Goal: Task Accomplishment & Management: Manage account settings

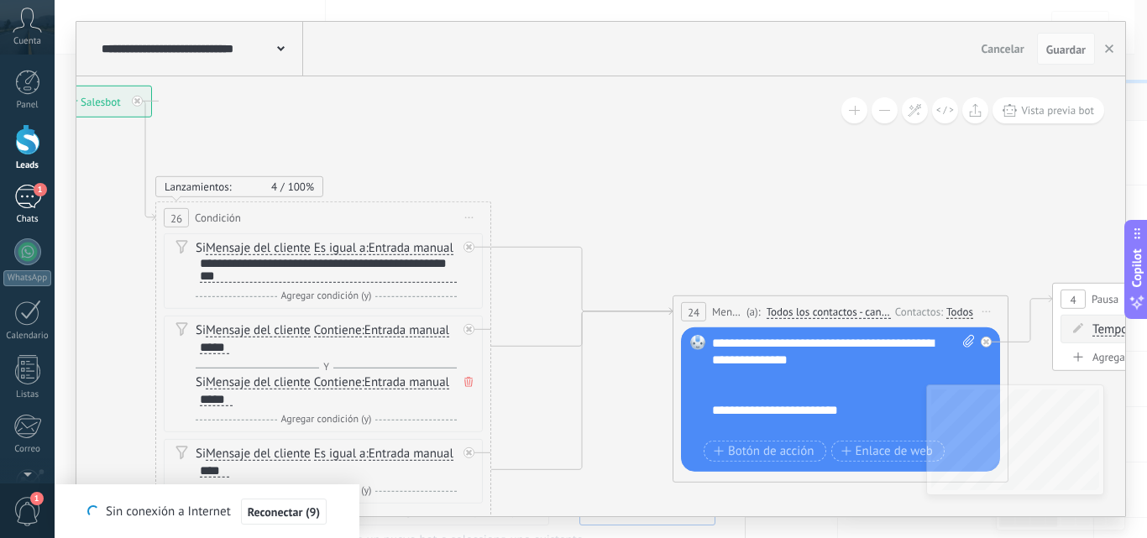
click at [19, 205] on div "1" at bounding box center [27, 197] width 27 height 24
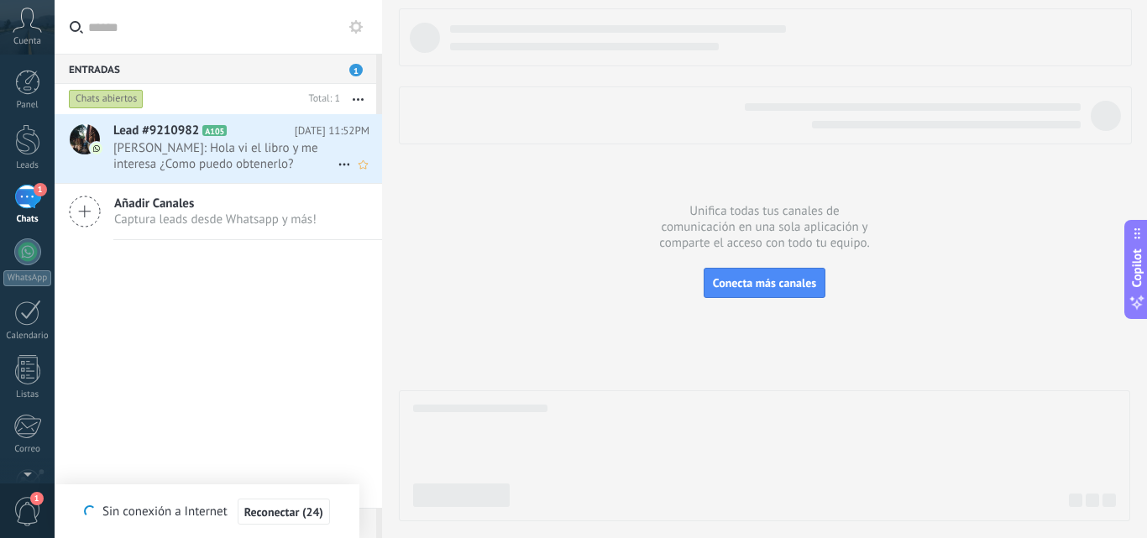
click at [165, 148] on span "[PERSON_NAME]: Hola vi el libro y me interesa ¿Como puedo obtenerlo?" at bounding box center [225, 156] width 224 height 32
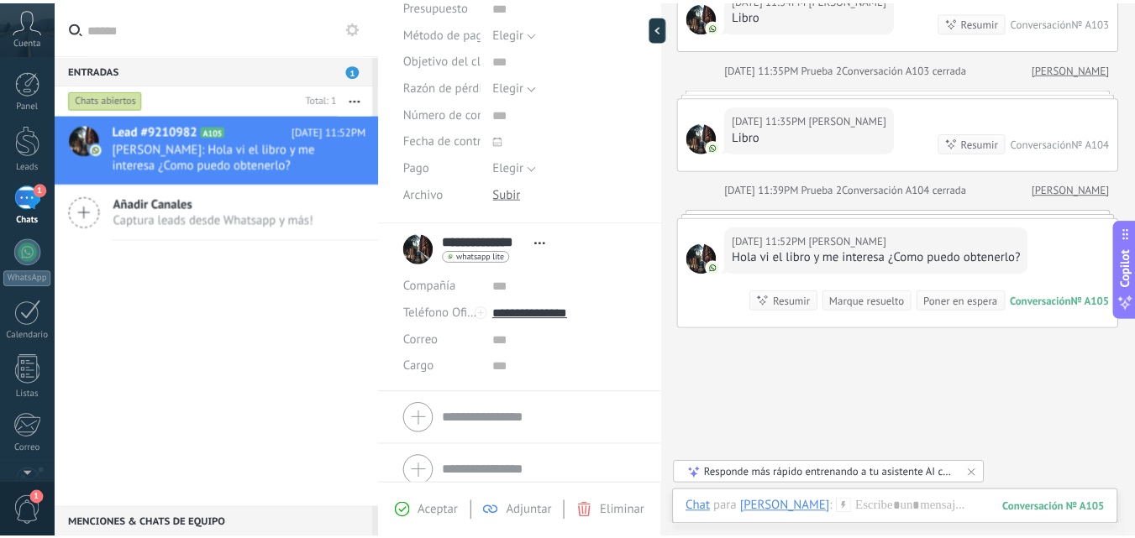
scroll to position [299, 0]
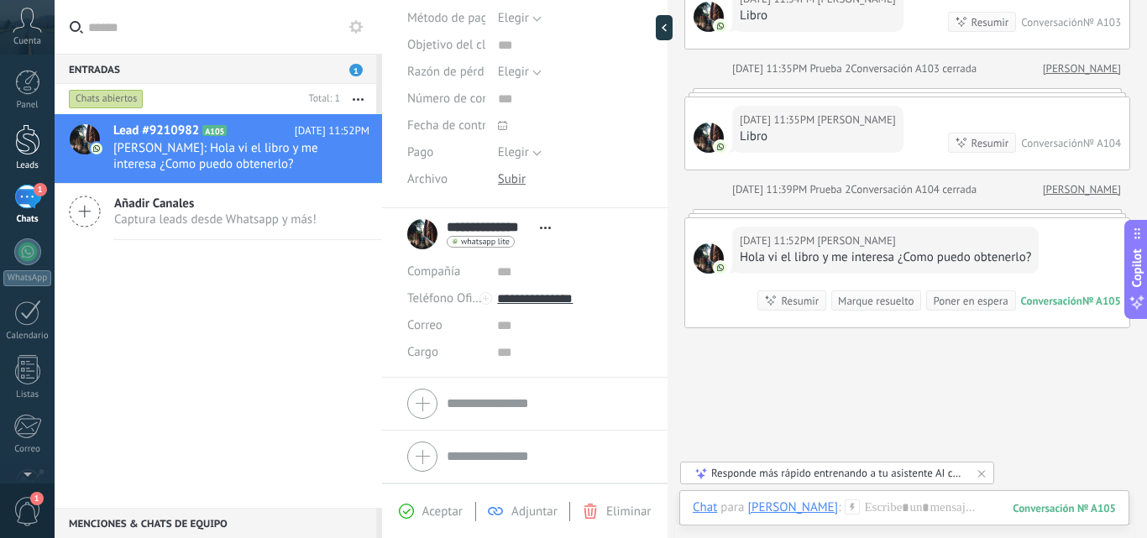
click at [30, 128] on div at bounding box center [27, 139] width 25 height 31
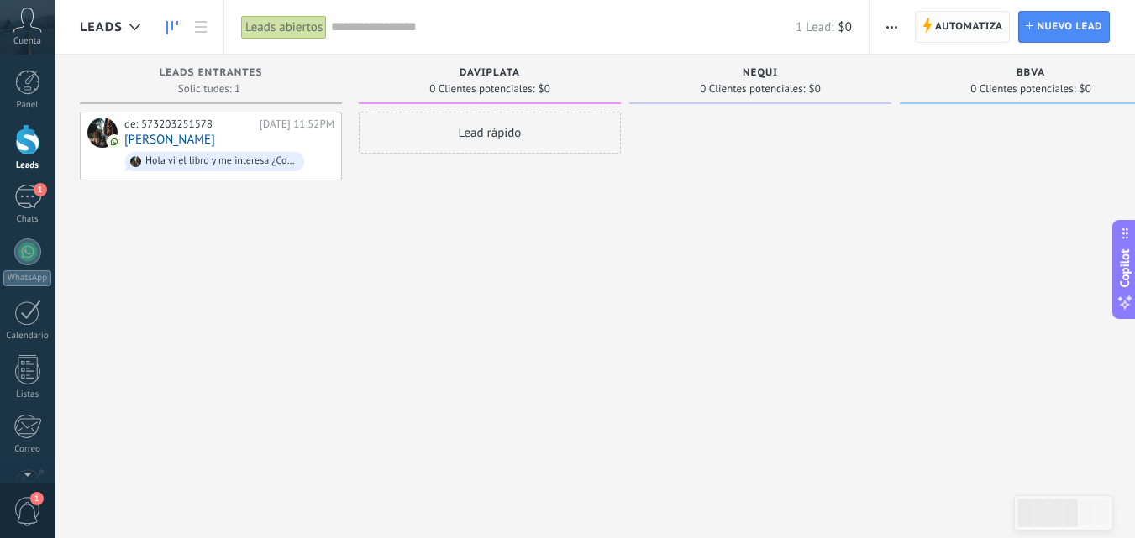
click at [947, 25] on span "Automatiza" at bounding box center [969, 27] width 68 height 30
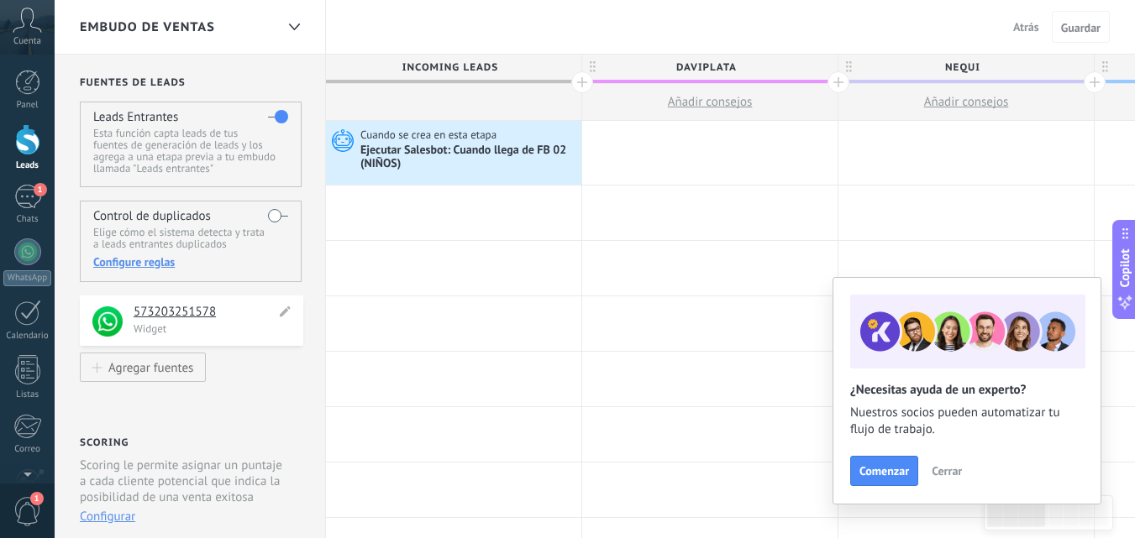
click at [204, 313] on h4 "573203251578" at bounding box center [205, 312] width 142 height 17
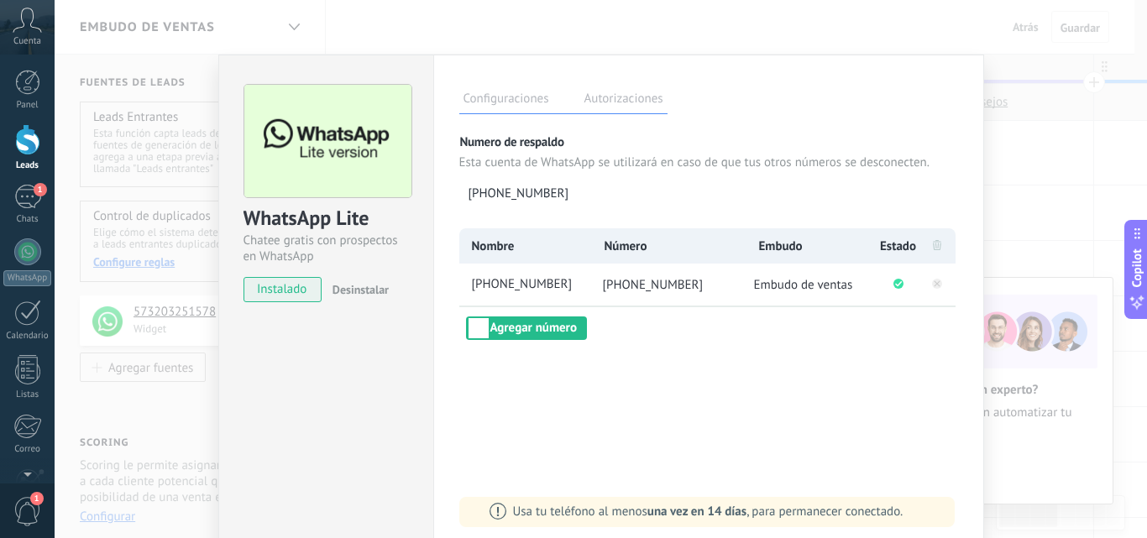
click at [1015, 169] on div "WhatsApp Lite Chatee gratis con prospectos en WhatsApp instalado Desinstalar Co…" at bounding box center [601, 269] width 1093 height 538
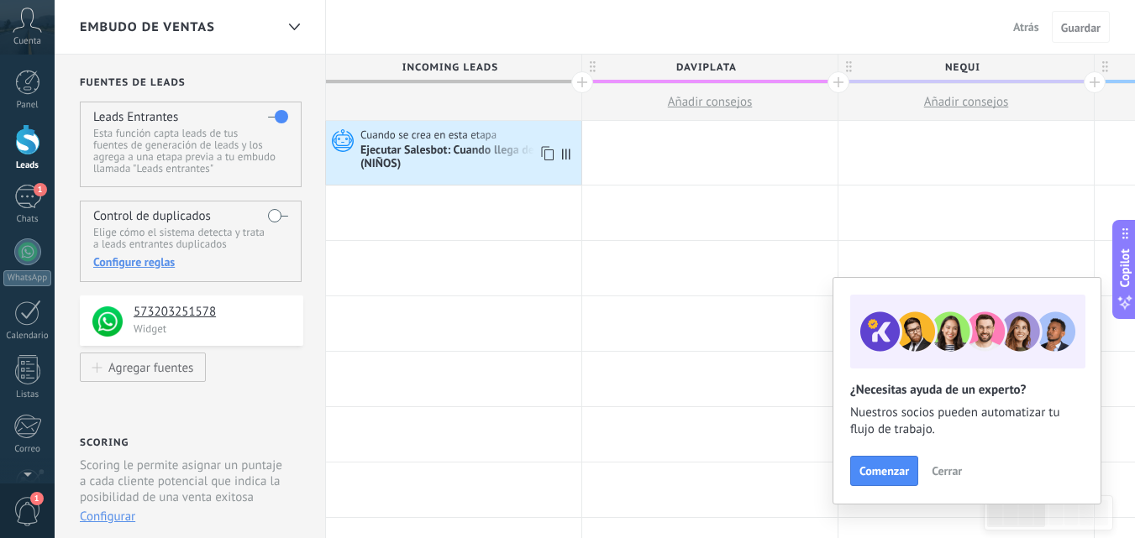
click at [340, 134] on icon at bounding box center [340, 140] width 29 height 25
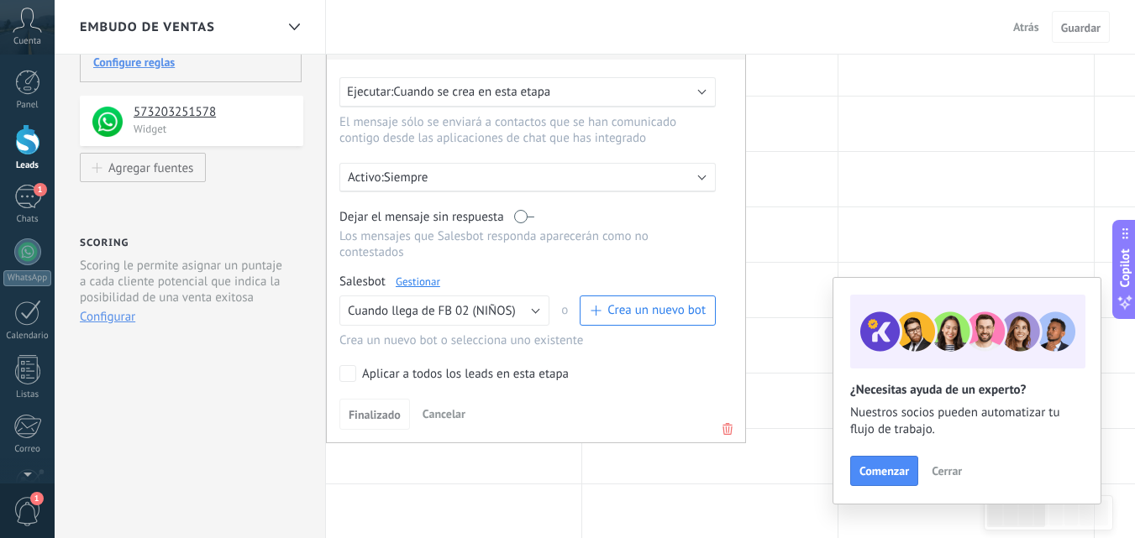
scroll to position [203, 0]
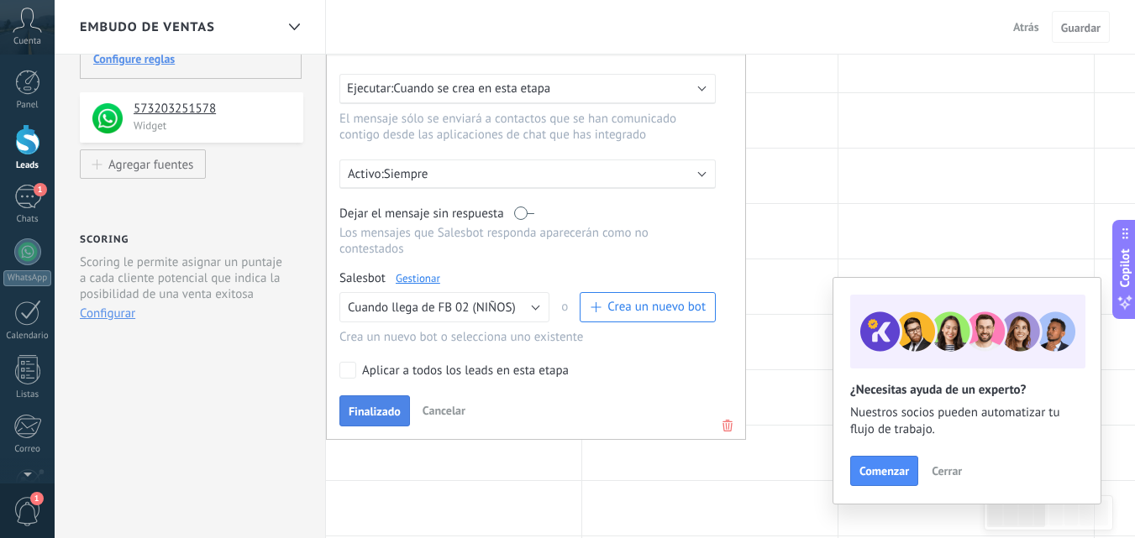
click at [374, 410] on span "Finalizado" at bounding box center [375, 412] width 52 height 12
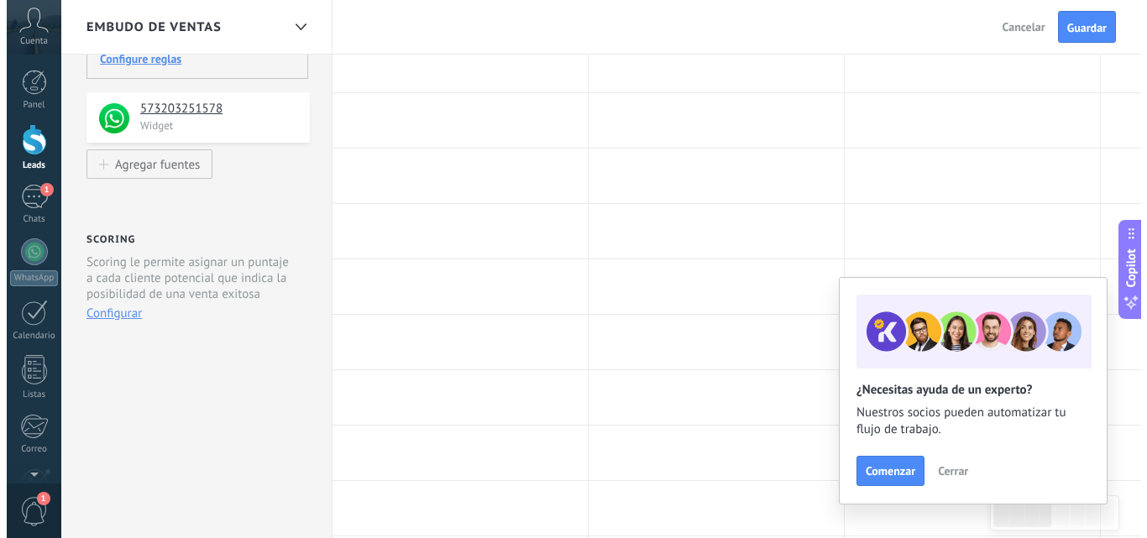
scroll to position [0, 0]
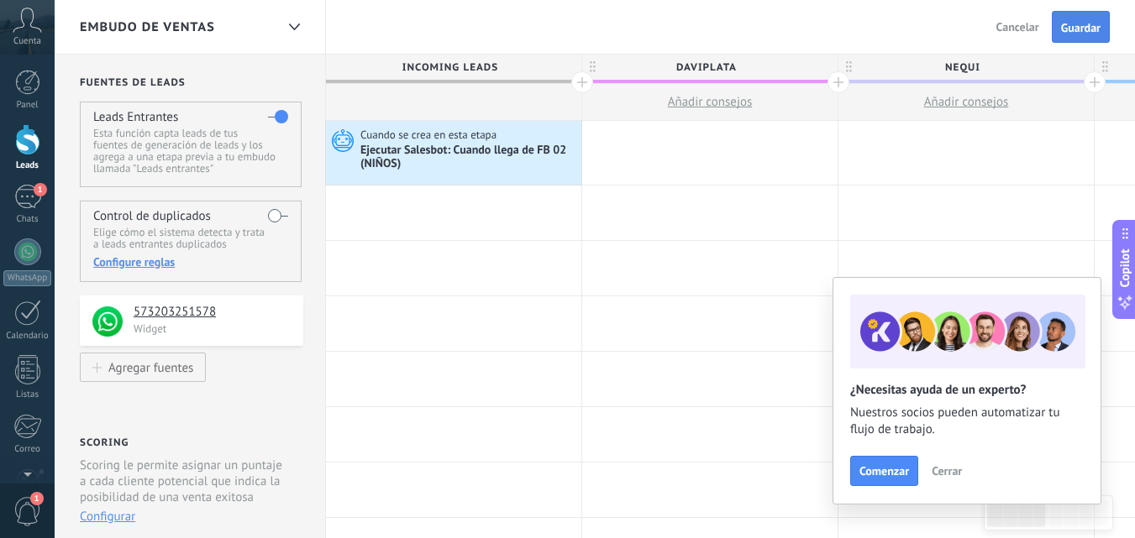
click at [1073, 33] on span "Guardar" at bounding box center [1080, 28] width 39 height 12
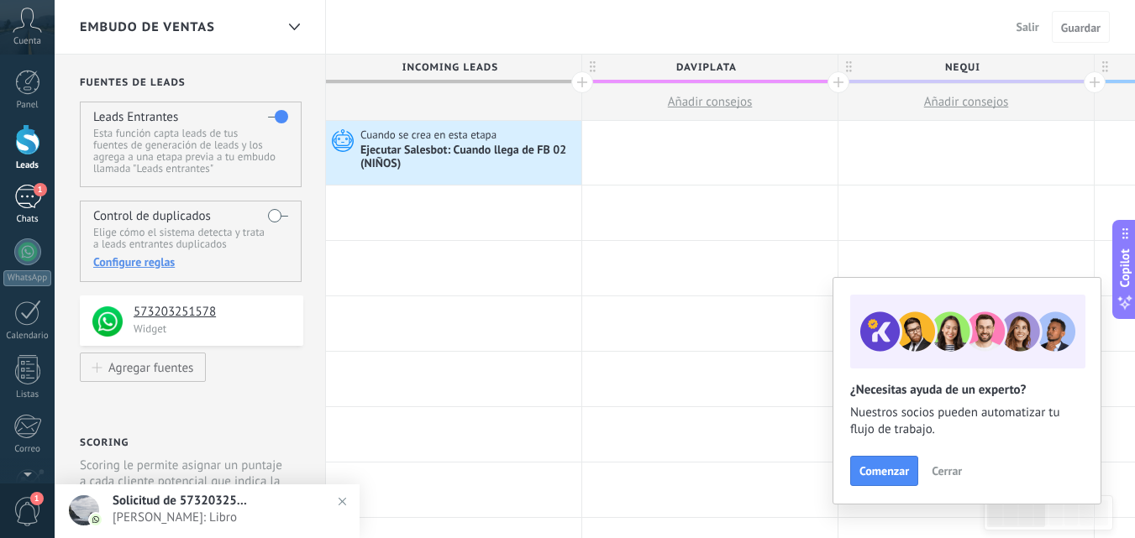
click at [28, 191] on div "1" at bounding box center [27, 197] width 27 height 24
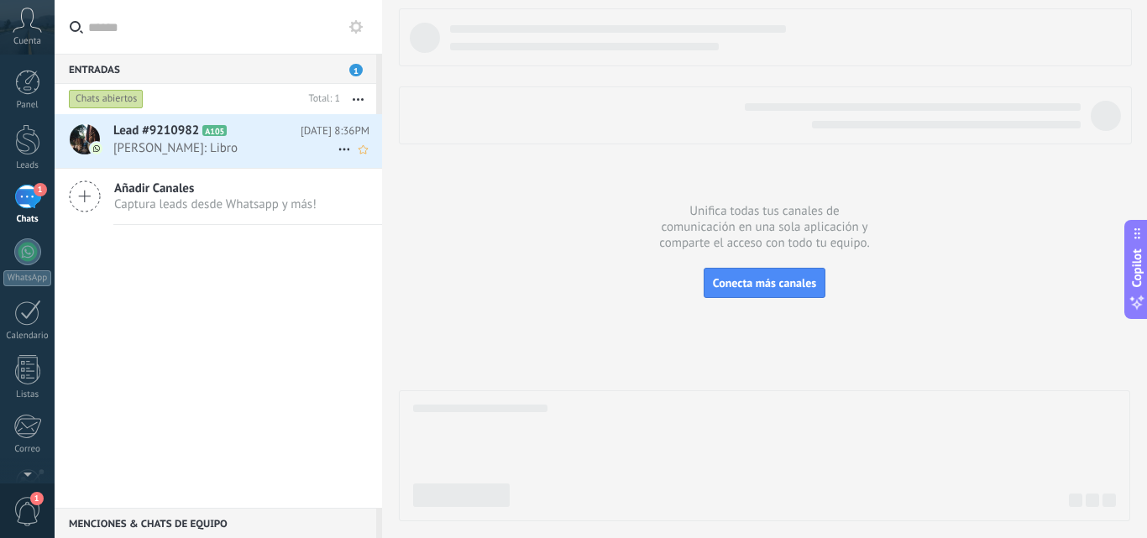
click at [337, 155] on icon at bounding box center [344, 149] width 20 height 20
click at [303, 141] on div at bounding box center [573, 269] width 1147 height 538
click at [303, 141] on span "[PERSON_NAME]: Libro" at bounding box center [225, 148] width 224 height 16
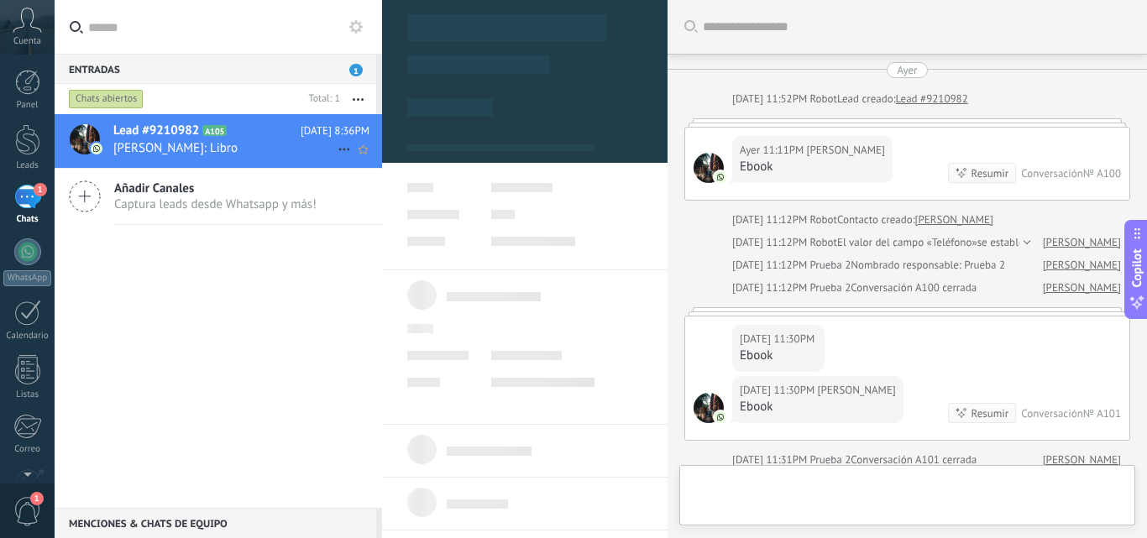
type textarea "**********"
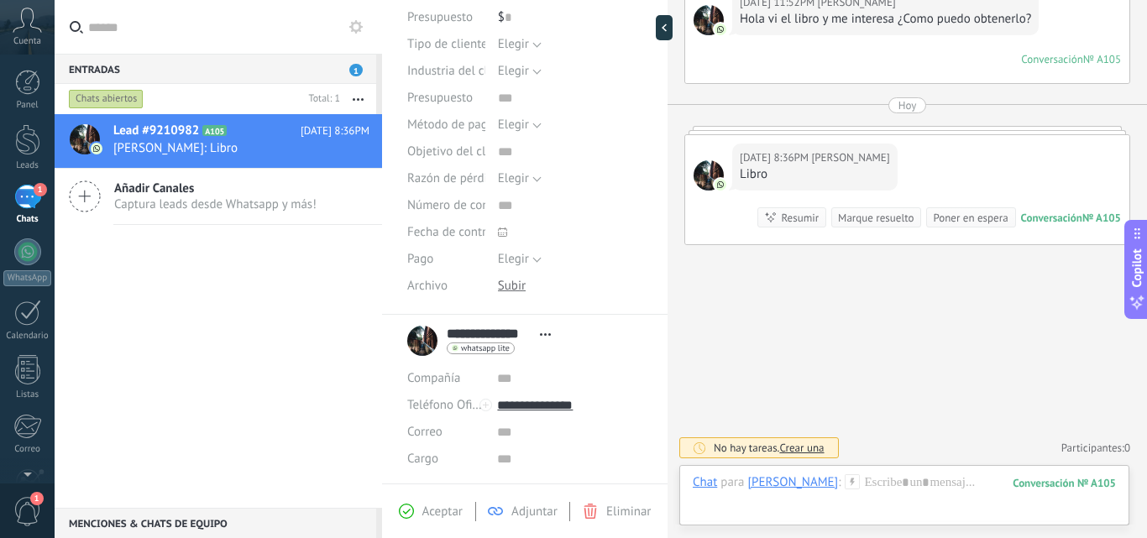
scroll to position [239, 0]
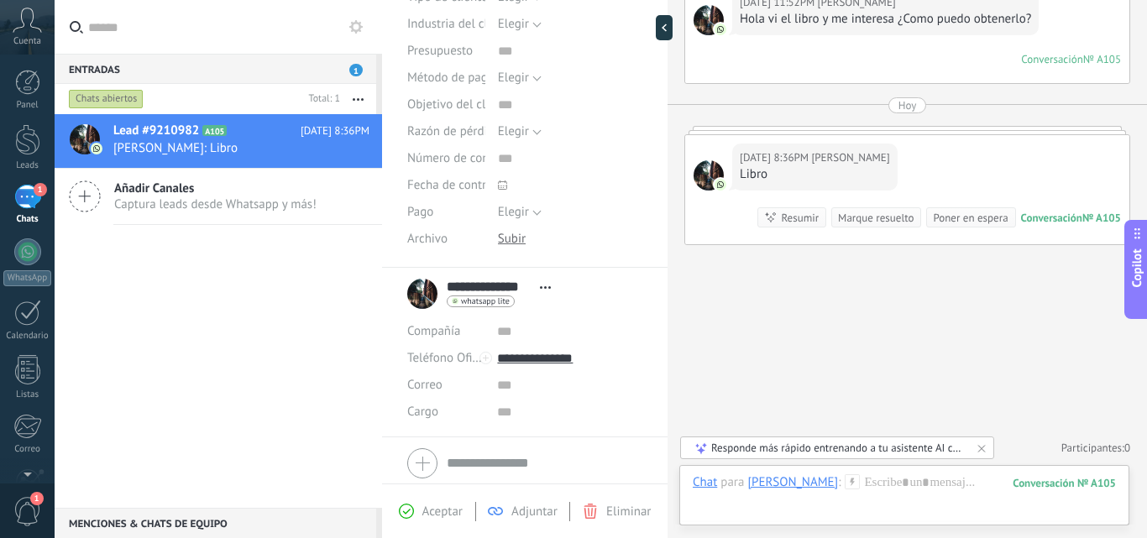
click at [611, 508] on span "Eliminar" at bounding box center [628, 512] width 45 height 16
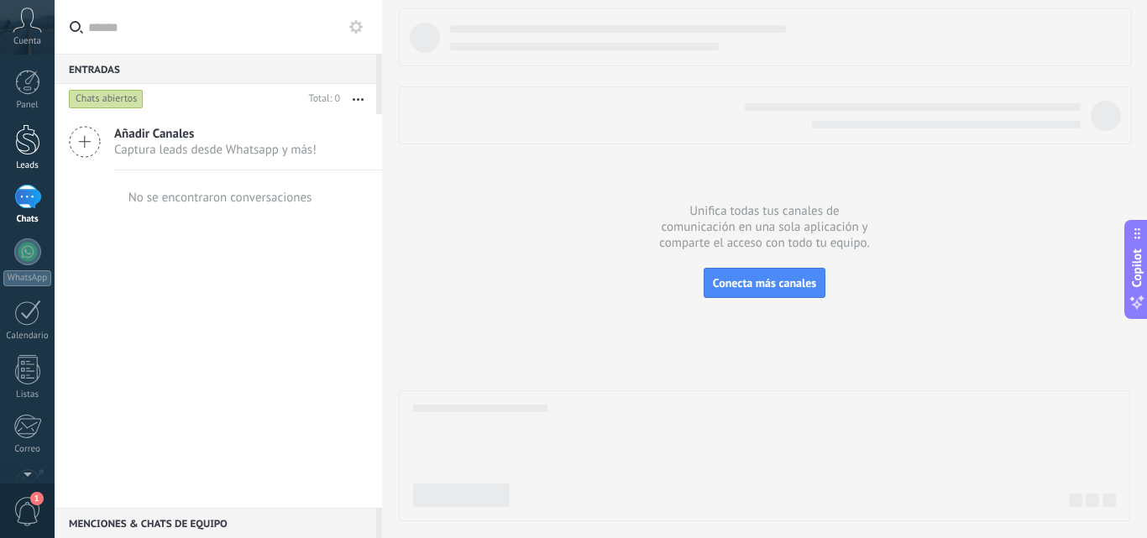
click at [8, 134] on link "Leads" at bounding box center [27, 147] width 55 height 47
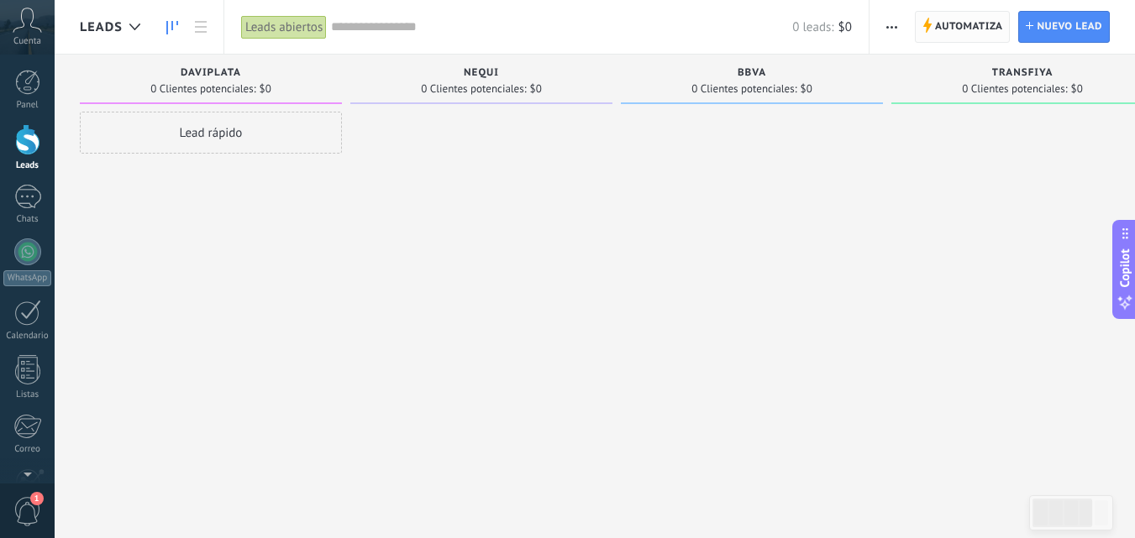
click at [962, 18] on span "Automatiza" at bounding box center [969, 27] width 68 height 30
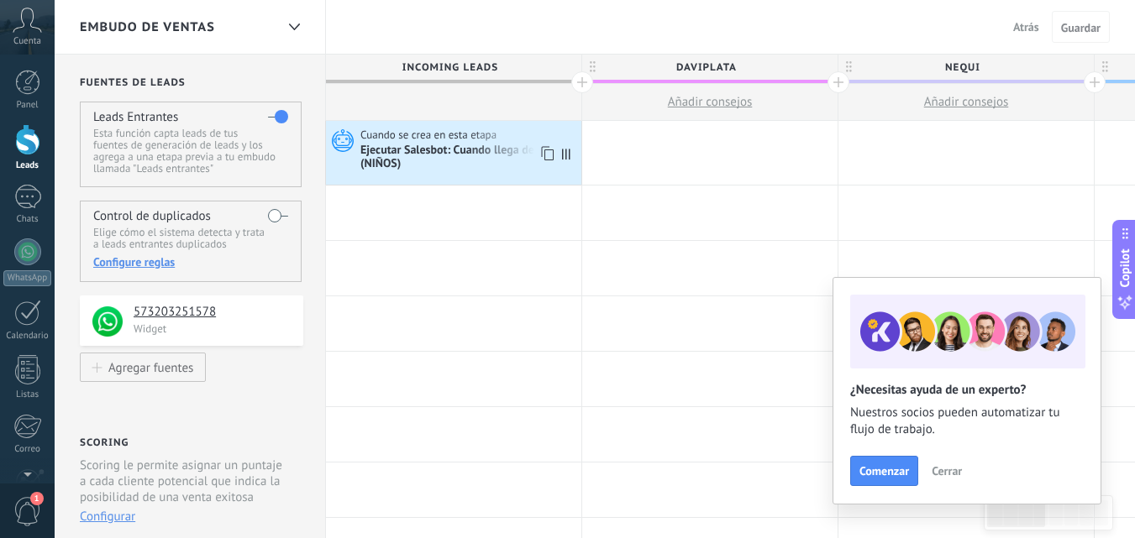
click at [345, 131] on icon at bounding box center [340, 140] width 29 height 25
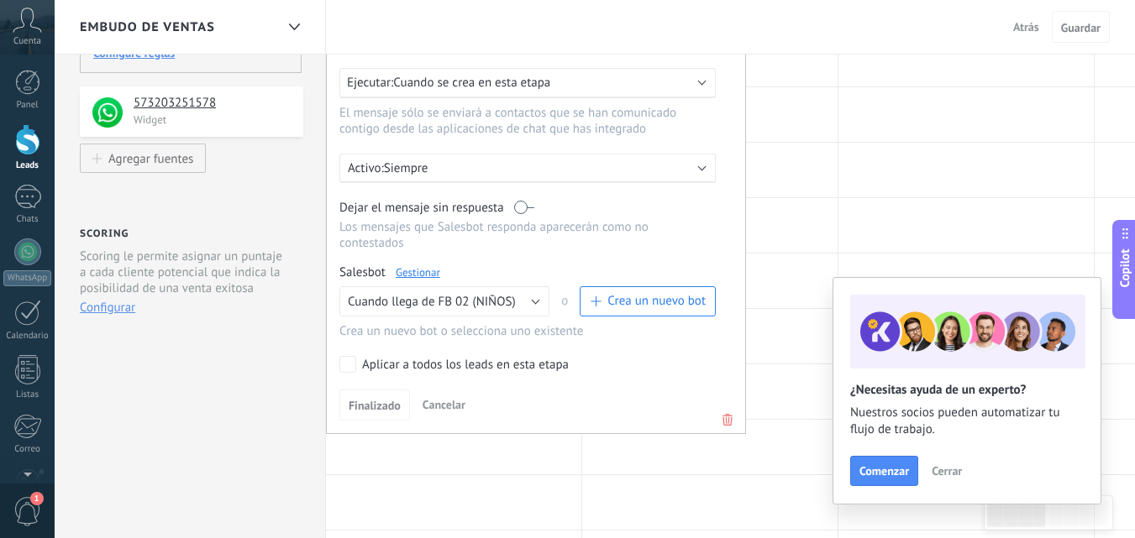
scroll to position [213, 0]
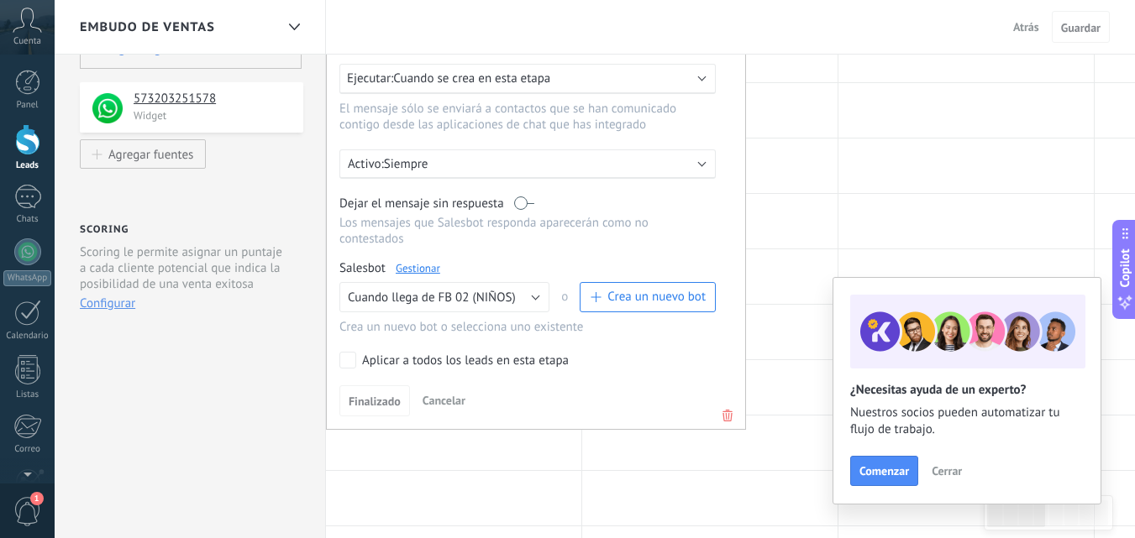
click at [369, 360] on div "Aplicar a todos los leads en esta etapa" at bounding box center [465, 361] width 207 height 17
click at [370, 398] on span "Finalizado" at bounding box center [375, 402] width 52 height 12
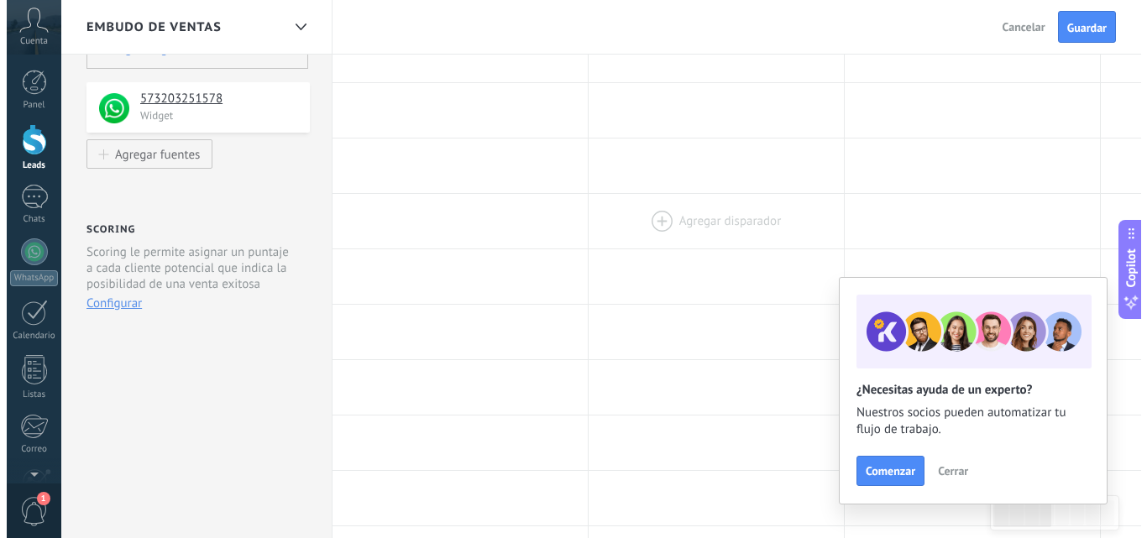
scroll to position [0, 0]
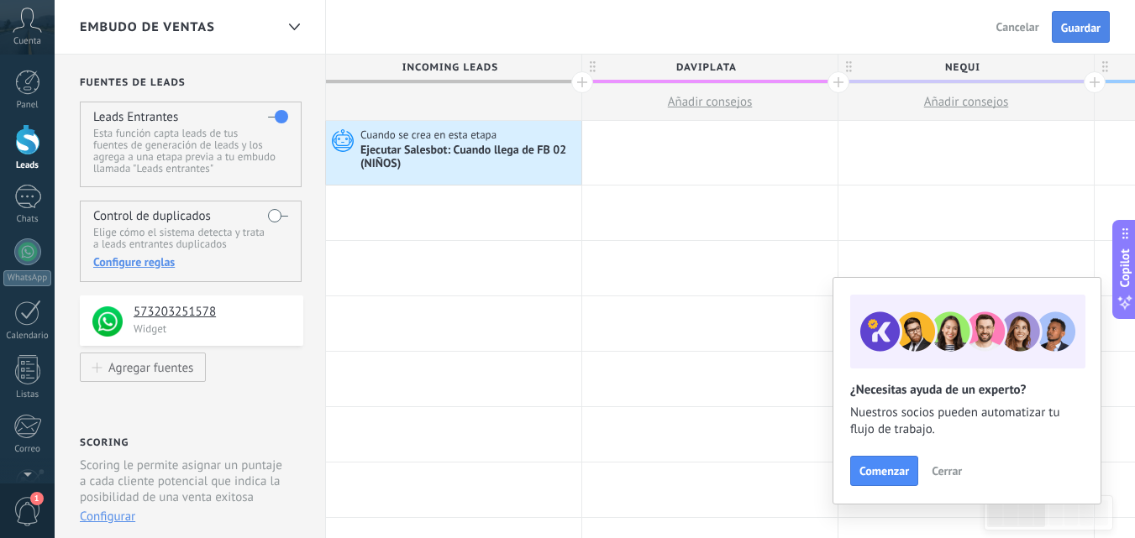
click at [1066, 34] on span "Guardar" at bounding box center [1080, 28] width 39 height 12
click at [41, 200] on link "1 Chats" at bounding box center [27, 205] width 55 height 40
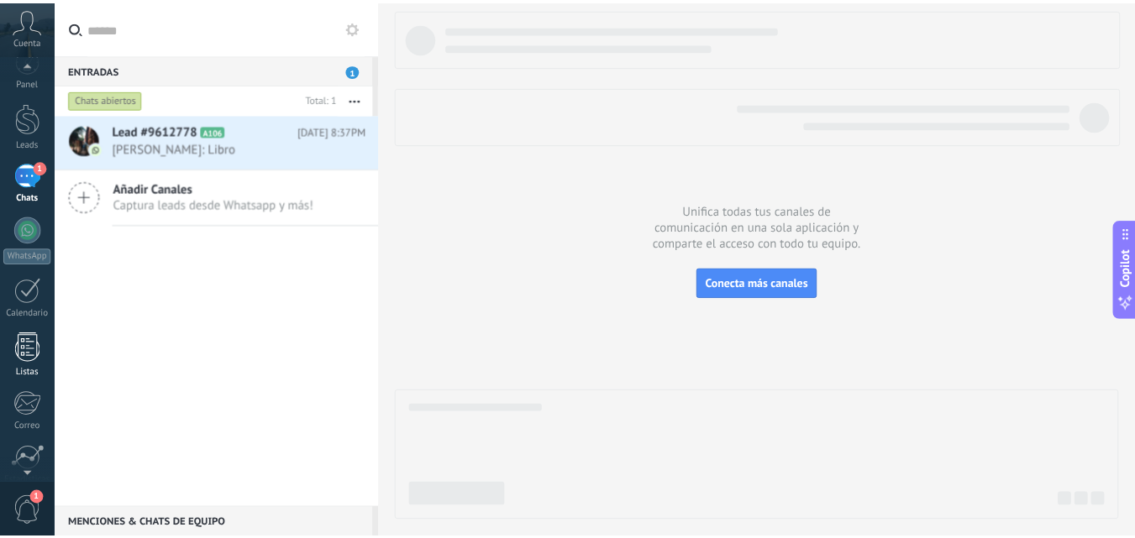
scroll to position [19, 0]
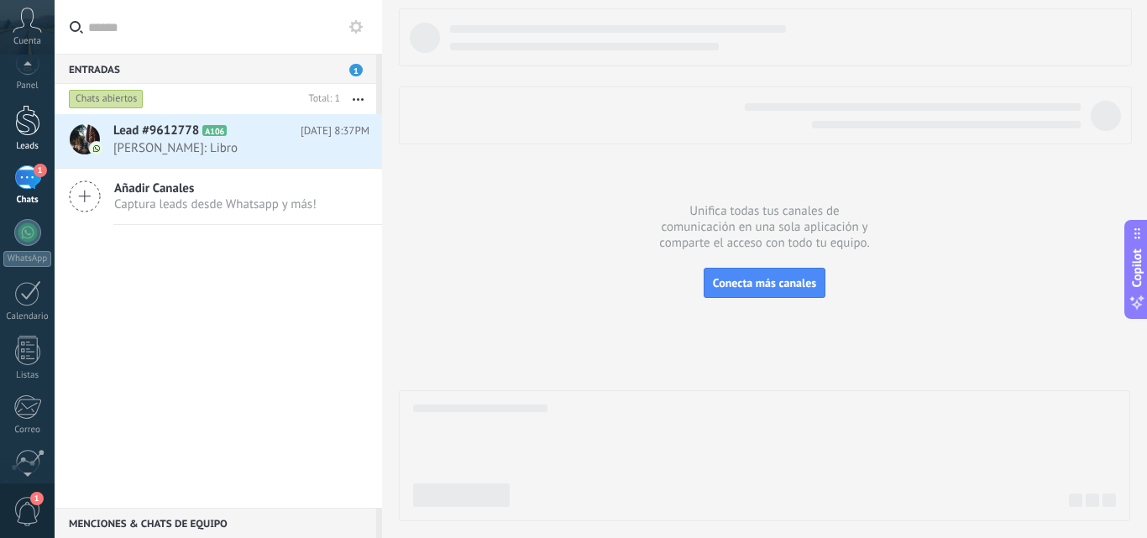
click at [31, 106] on div at bounding box center [27, 120] width 25 height 31
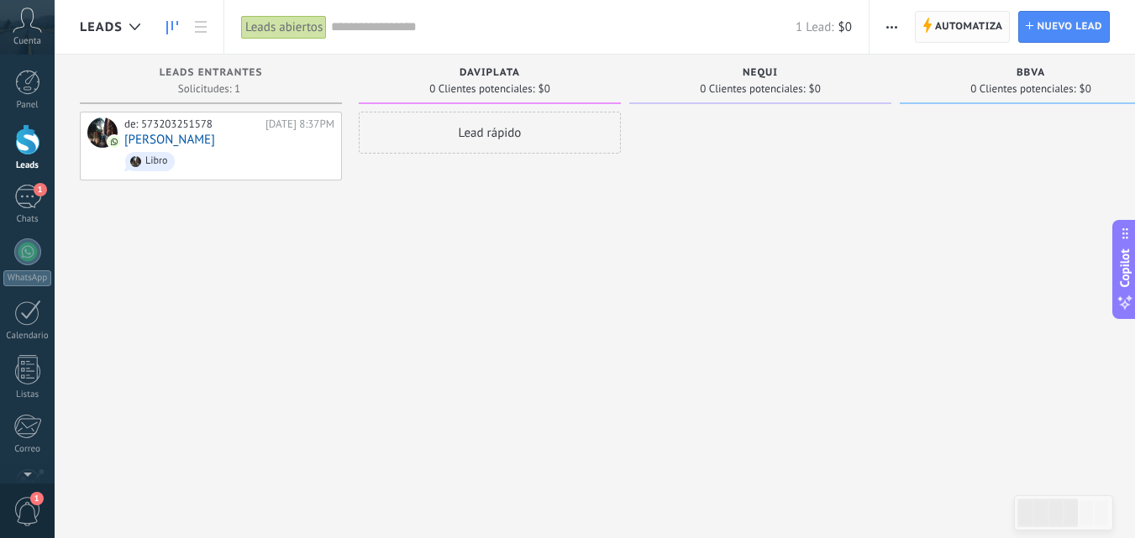
click at [975, 29] on span "Automatiza" at bounding box center [969, 27] width 68 height 30
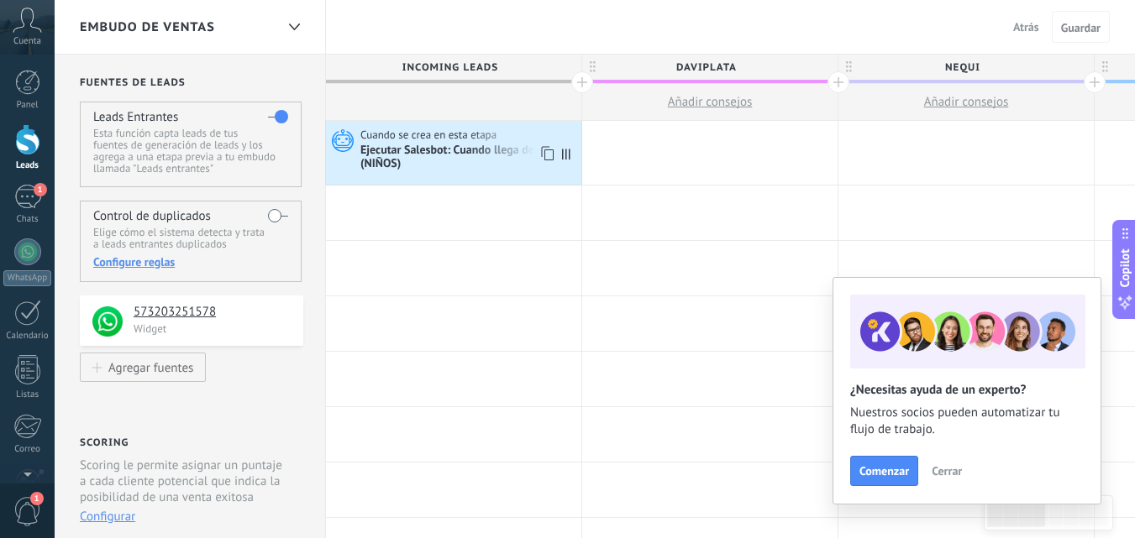
click at [337, 133] on use at bounding box center [343, 140] width 22 height 23
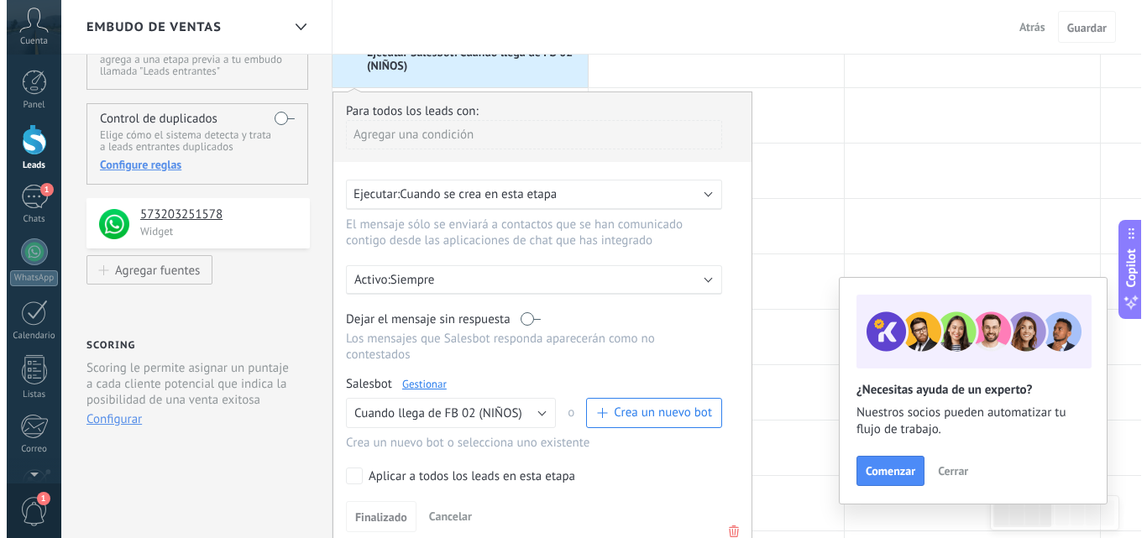
scroll to position [152, 0]
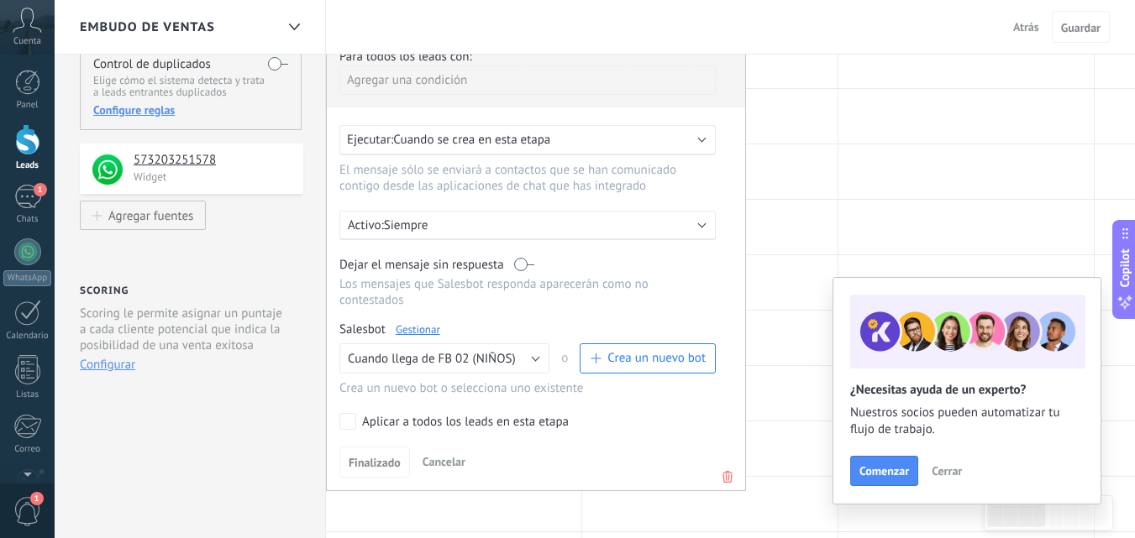
click at [408, 334] on link "Gestionar" at bounding box center [418, 329] width 45 height 14
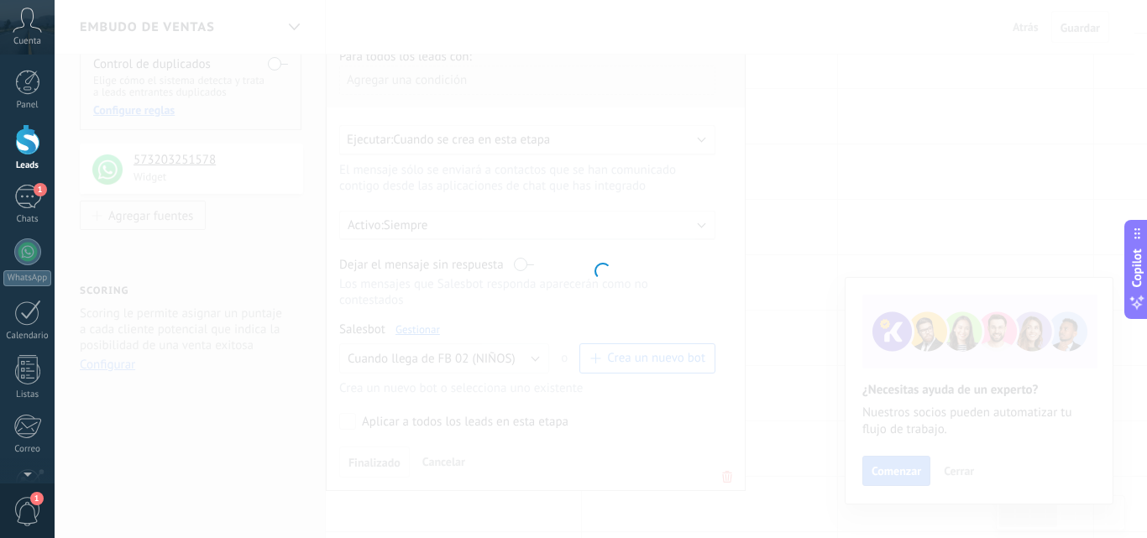
type input "**********"
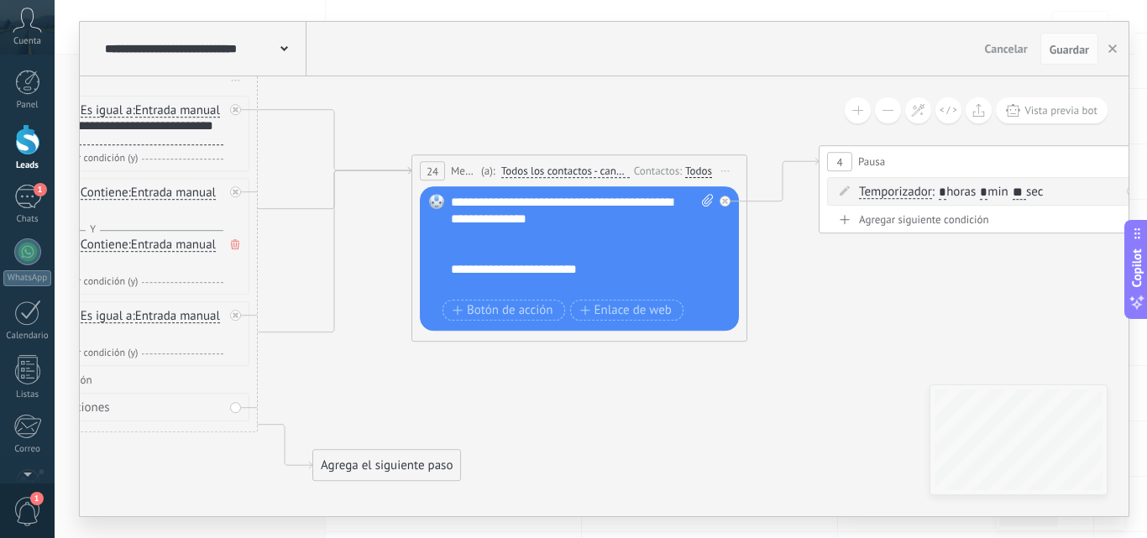
click at [577, 170] on span "Todos los contactos - canales seleccionados" at bounding box center [565, 171] width 128 height 13
click at [577, 170] on button "Todos los contactos - canales seleccionados" at bounding box center [598, 171] width 210 height 30
